Goal: Check status: Check status

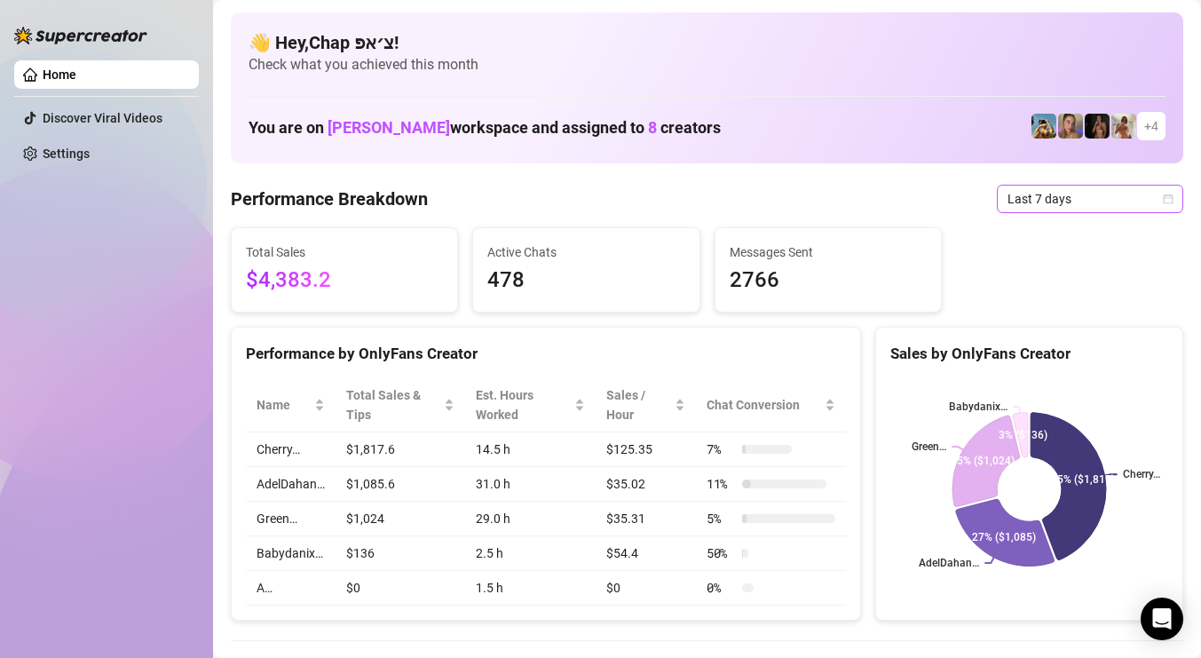
click at [1048, 206] on span "Last 7 days" at bounding box center [1090, 199] width 165 height 27
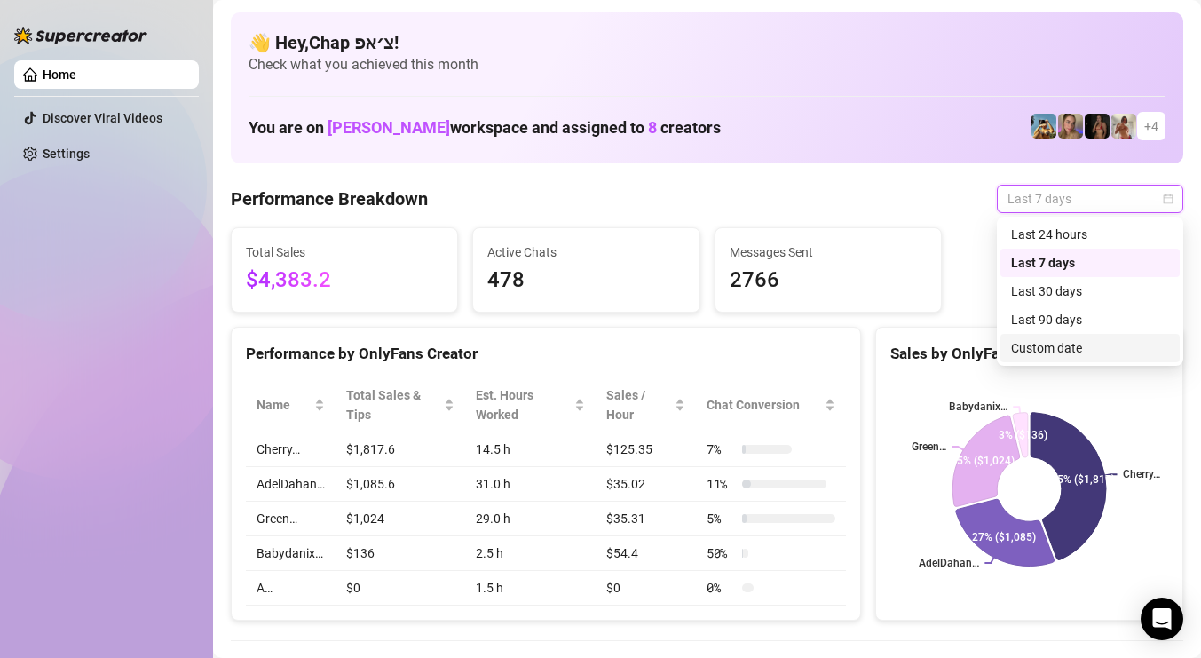
click at [1058, 342] on div "Custom date" at bounding box center [1090, 348] width 158 height 20
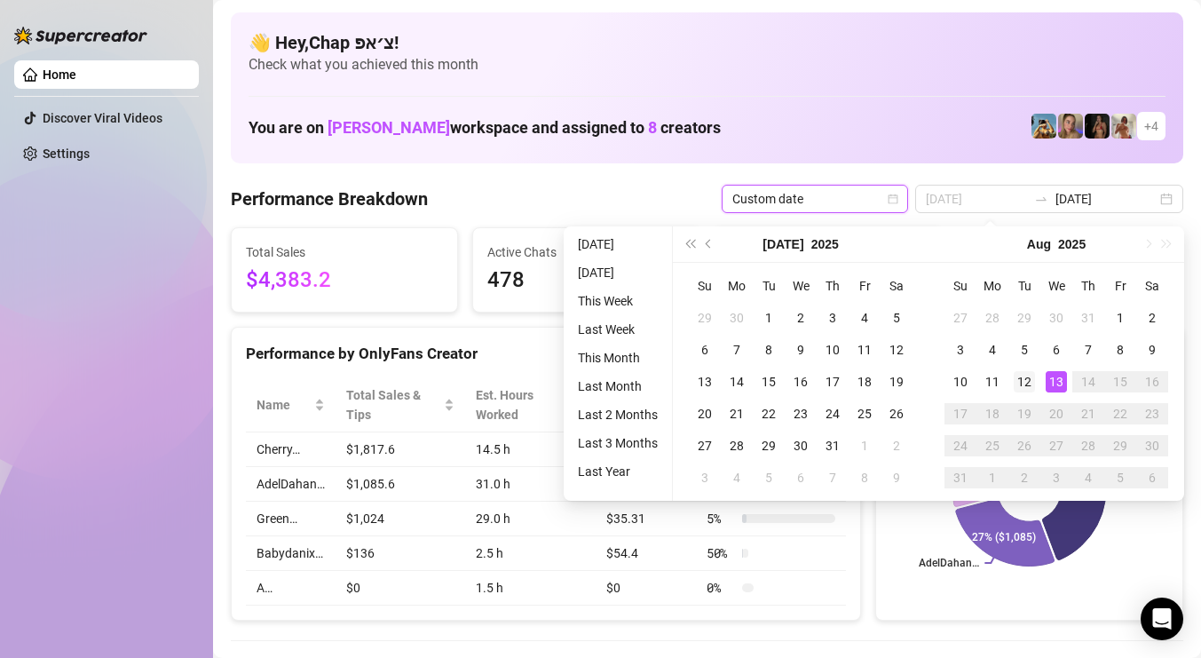
type input "[DATE]"
click at [1025, 372] on div "12" at bounding box center [1024, 381] width 21 height 21
type input "[DATE]"
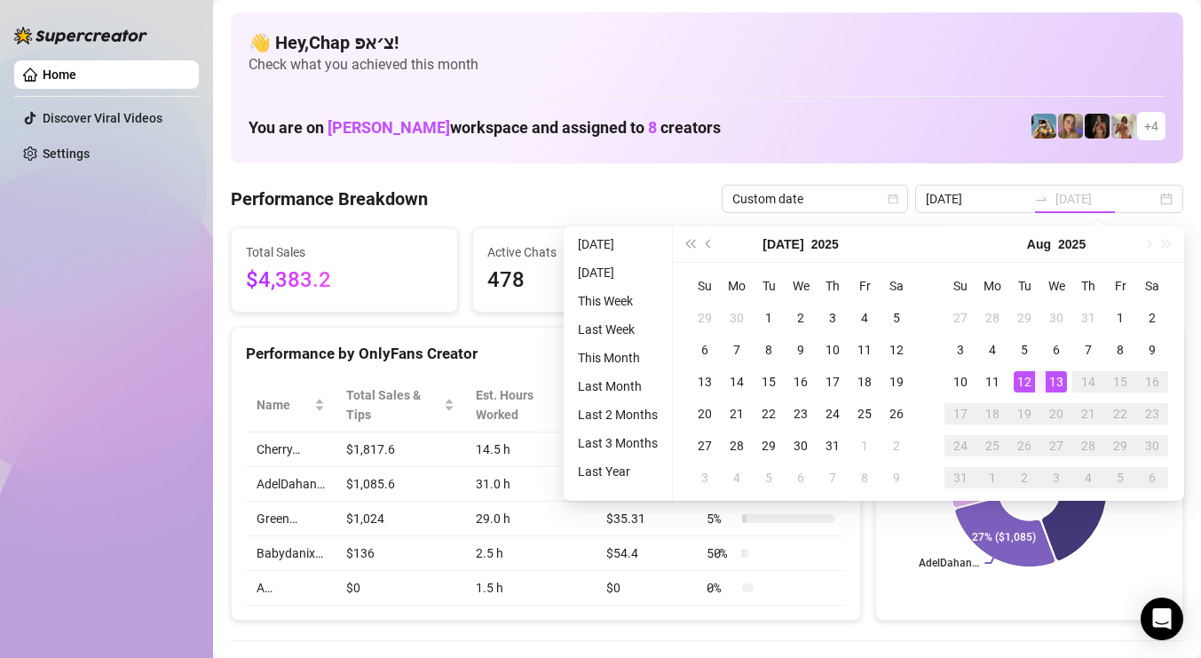
type input "[DATE]"
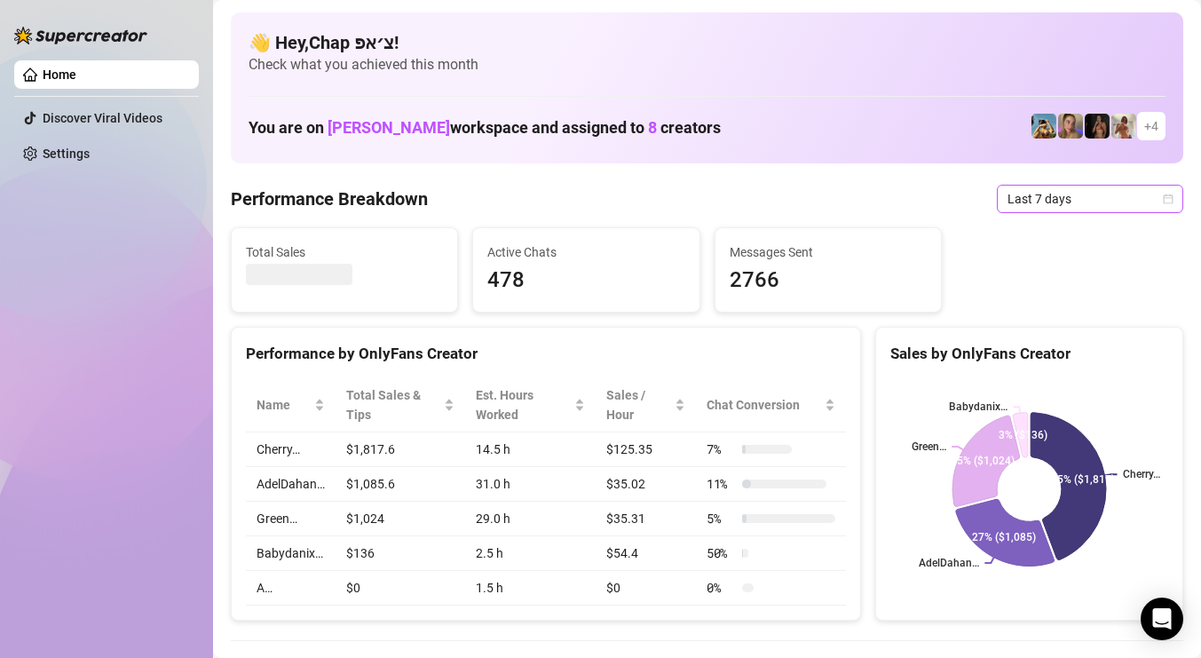
click at [1092, 199] on span "Last 7 days" at bounding box center [1090, 199] width 165 height 27
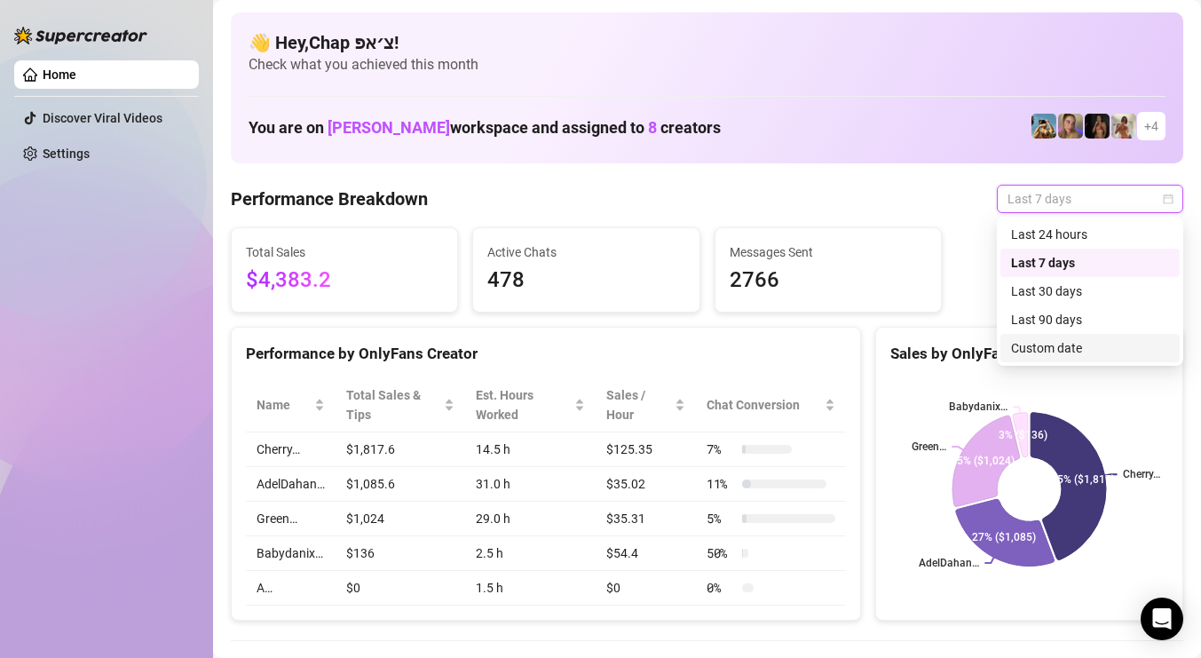
click at [1046, 338] on div "Custom date" at bounding box center [1090, 348] width 158 height 20
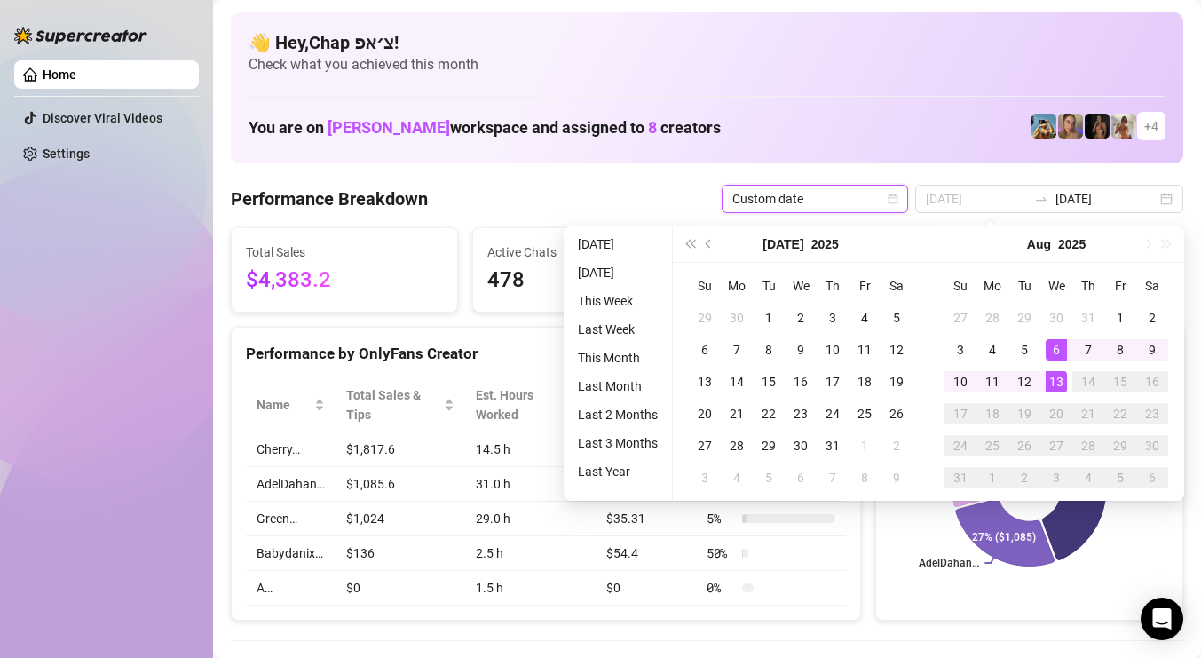
type input "[DATE]"
click at [1044, 374] on td "13" at bounding box center [1057, 382] width 32 height 32
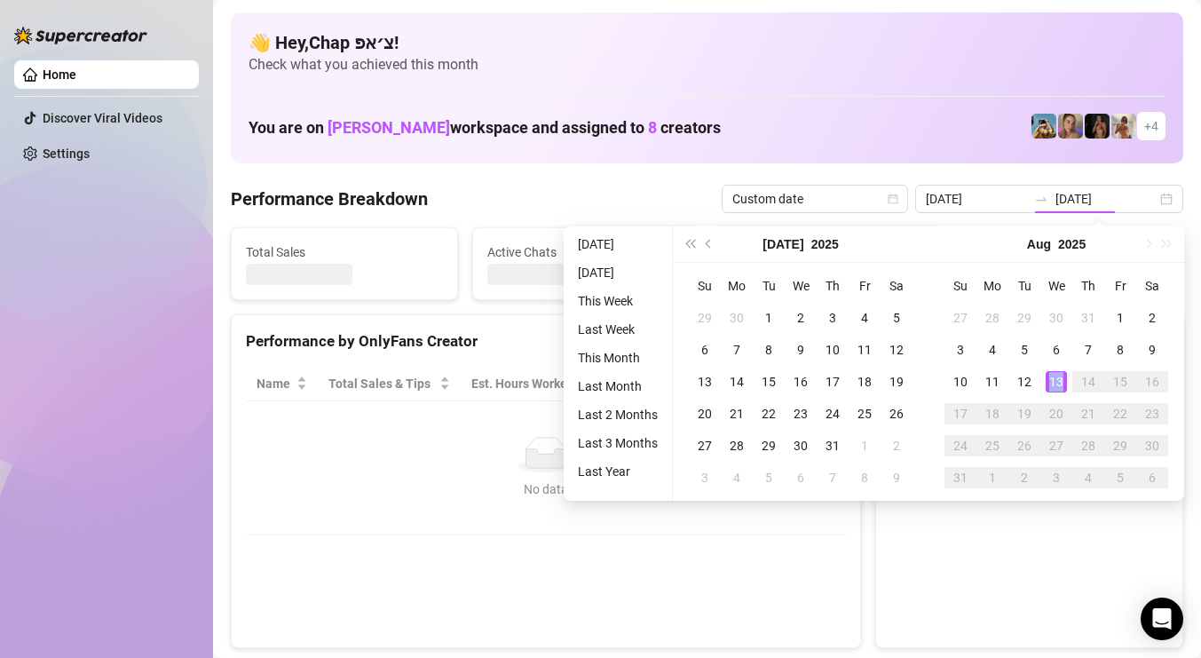
type input "[DATE]"
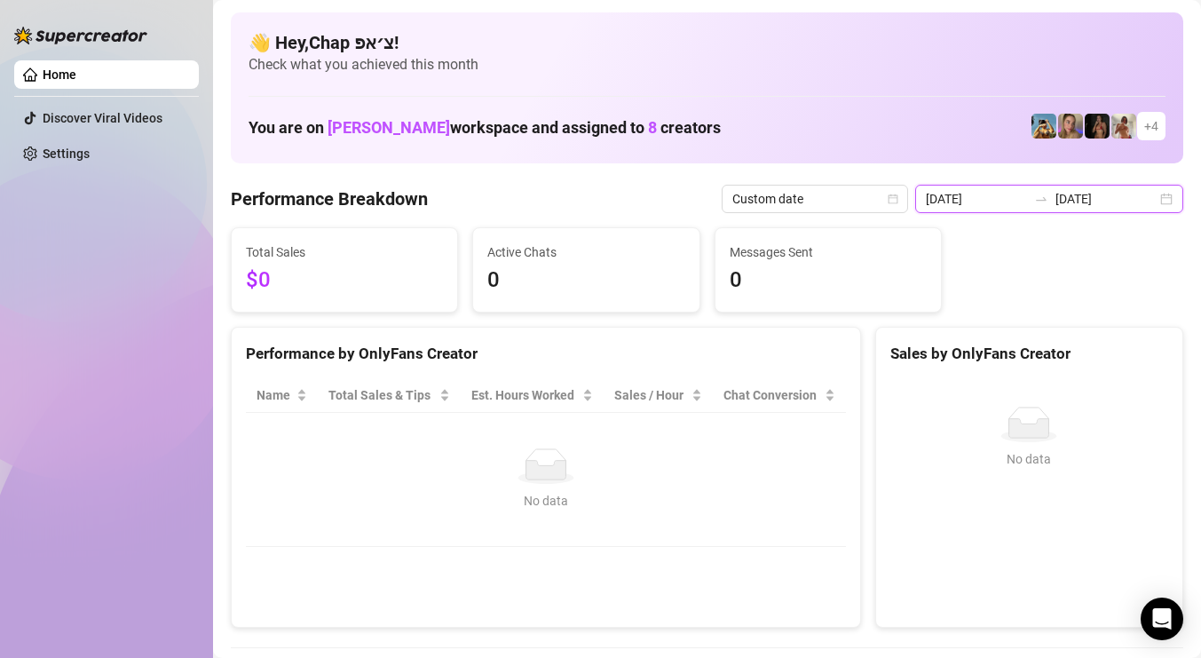
click at [1083, 204] on input "[DATE]" at bounding box center [1106, 199] width 101 height 20
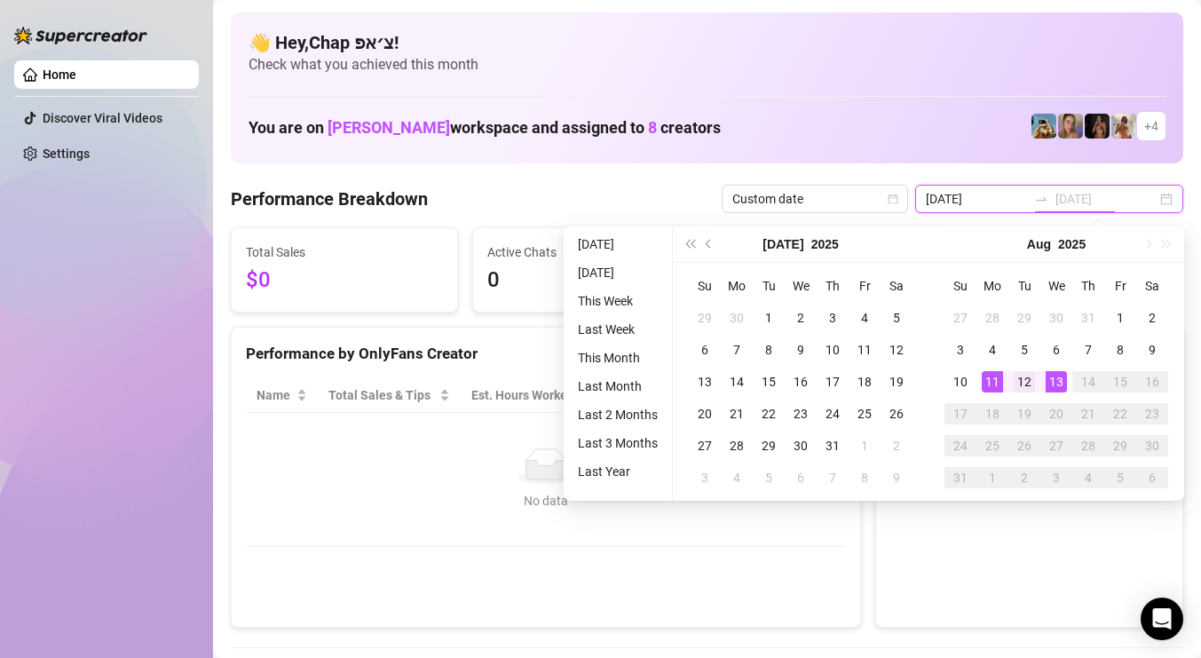
type input "[DATE]"
click at [1019, 378] on div "12" at bounding box center [1024, 381] width 21 height 21
type input "[DATE]"
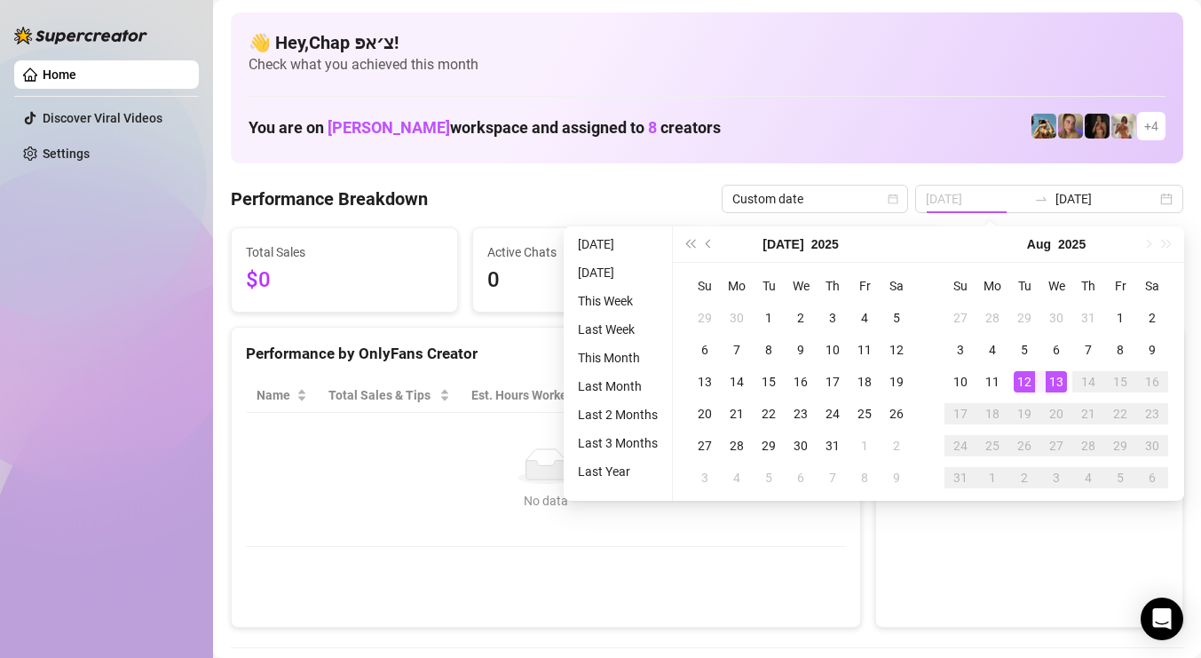
type input "[DATE]"
